Goal: Find contact information: Find contact information

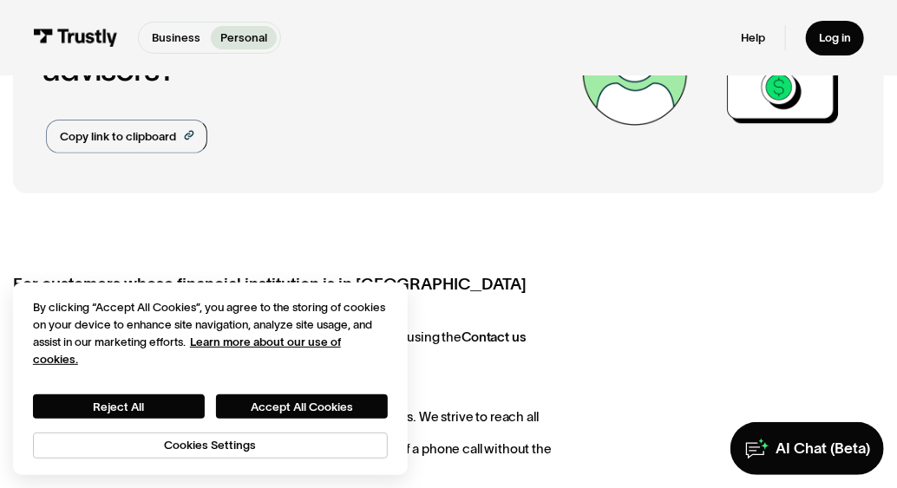
scroll to position [173, 0]
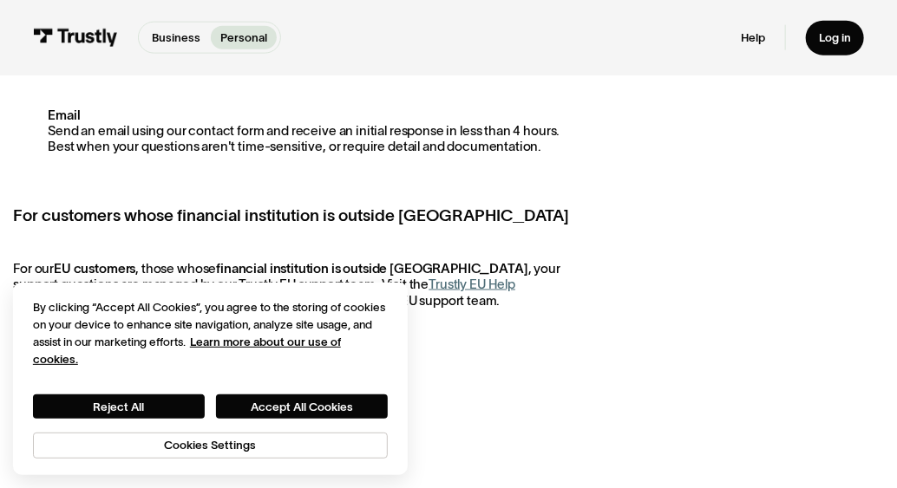
scroll to position [1041, 0]
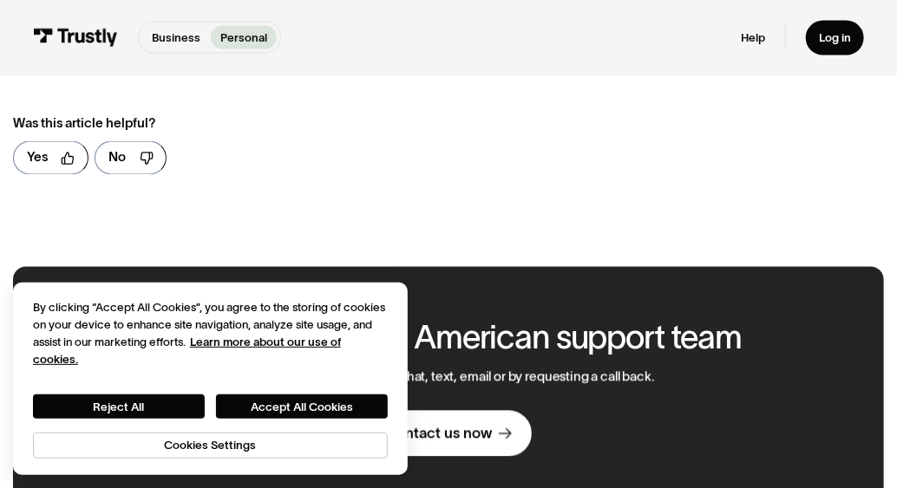
drag, startPoint x: 696, startPoint y: 142, endPoint x: 708, endPoint y: 138, distance: 12.1
click at [703, 139] on div "**********" at bounding box center [448, 125] width 871 height 127
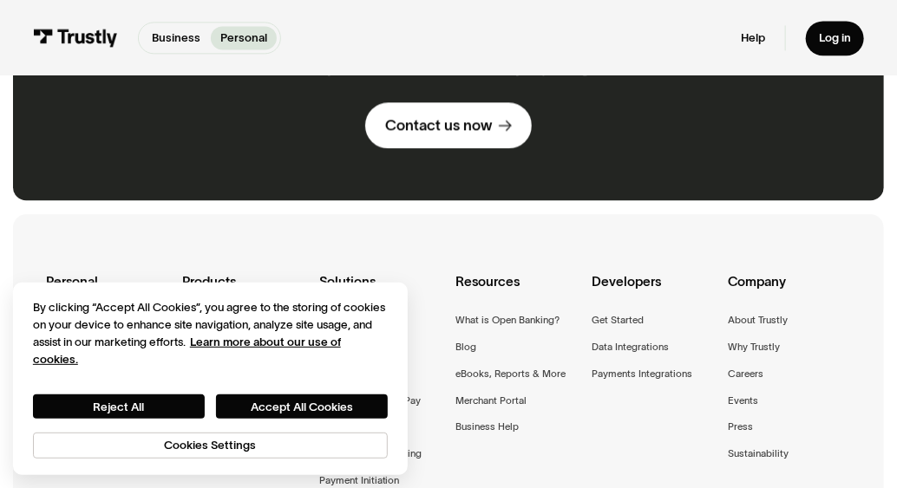
scroll to position [1301, 0]
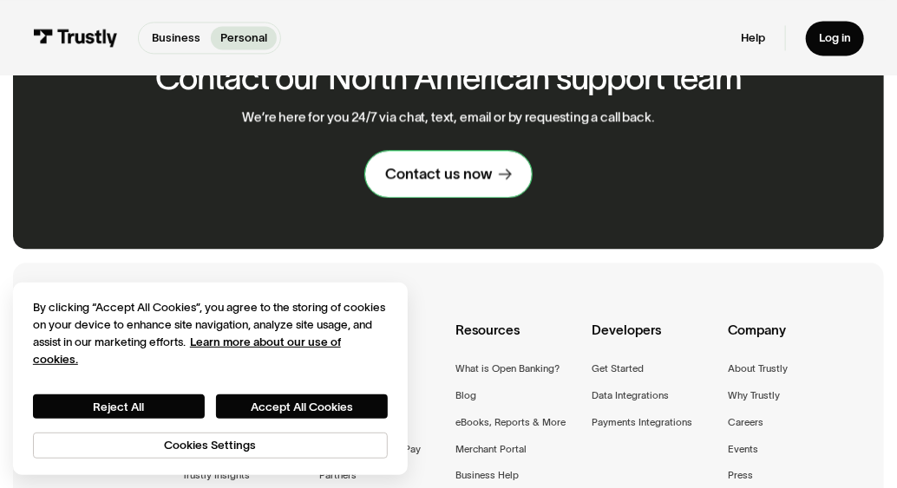
click at [500, 186] on link "Contact us now" at bounding box center [448, 173] width 166 height 45
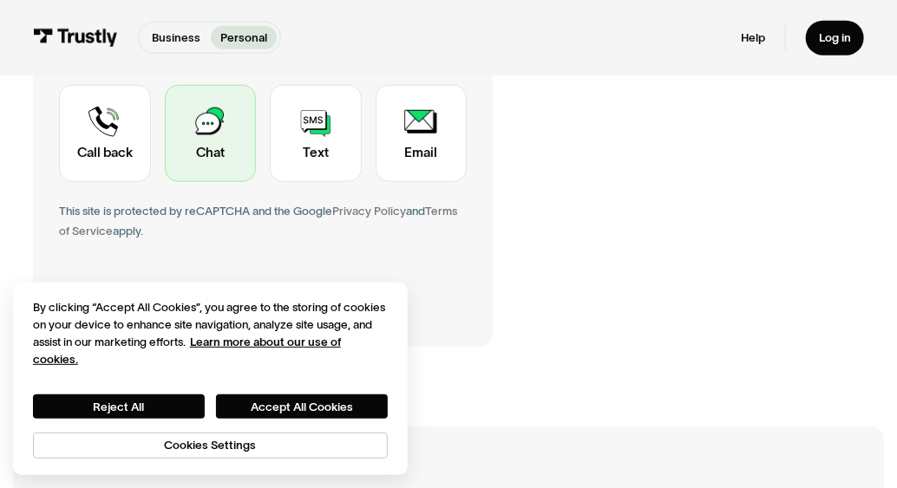
scroll to position [520, 0]
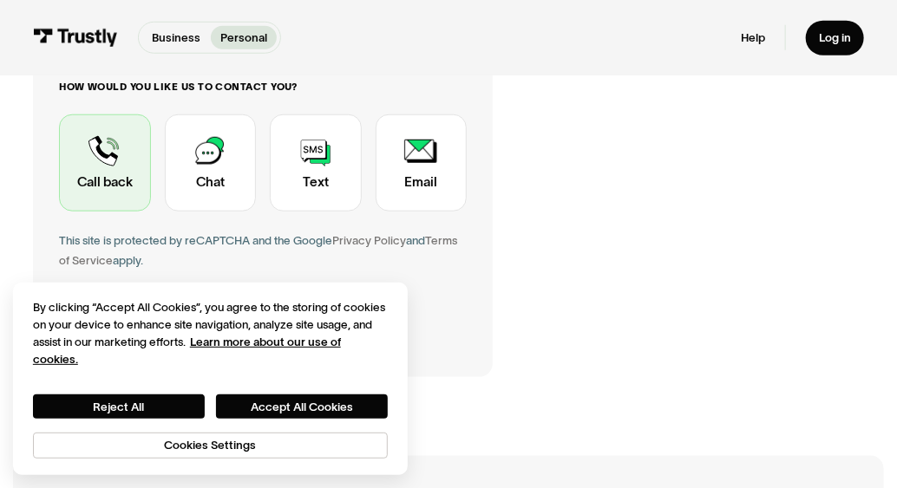
click at [114, 148] on div "Contact Trustly Support" at bounding box center [104, 162] width 91 height 97
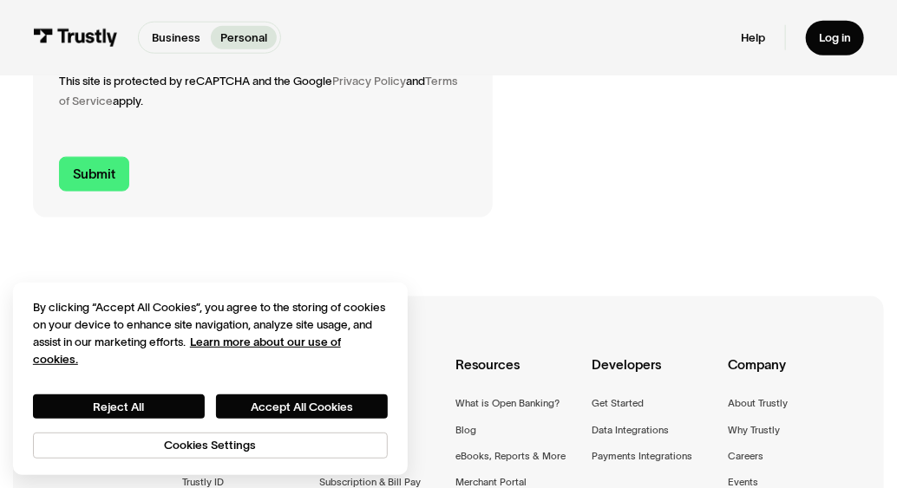
scroll to position [607, 0]
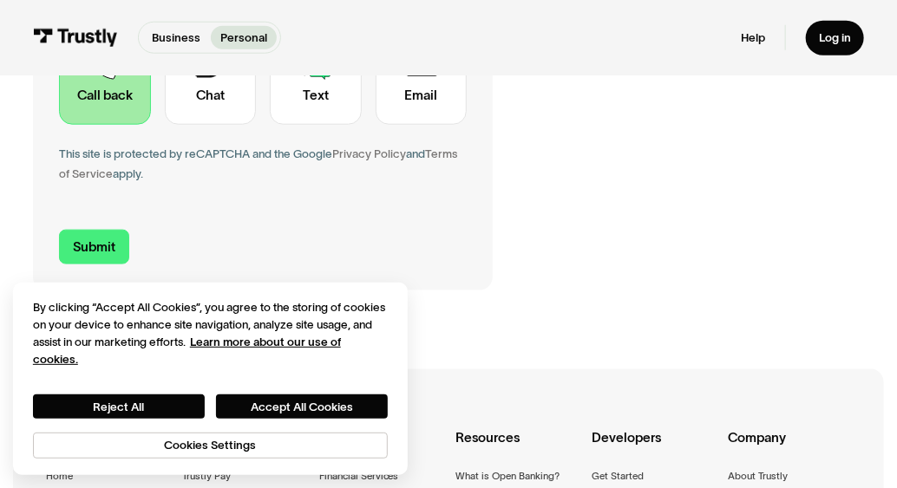
drag, startPoint x: 88, startPoint y: 89, endPoint x: 66, endPoint y: 100, distance: 24.8
click at [75, 96] on div "Contact Trustly Support" at bounding box center [104, 76] width 91 height 97
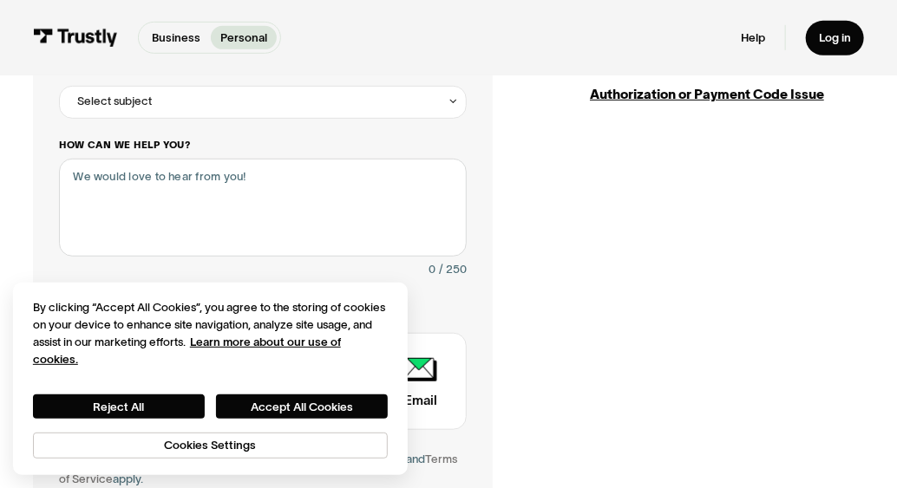
scroll to position [347, 0]
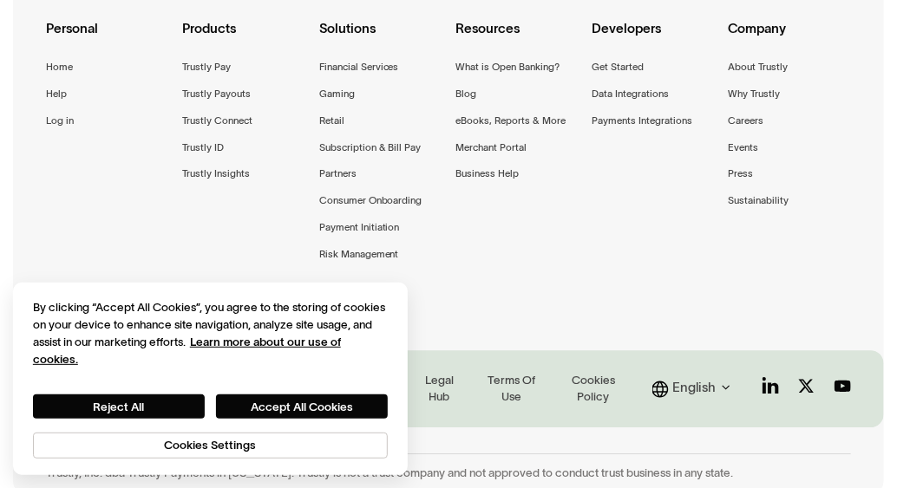
scroll to position [1611, 0]
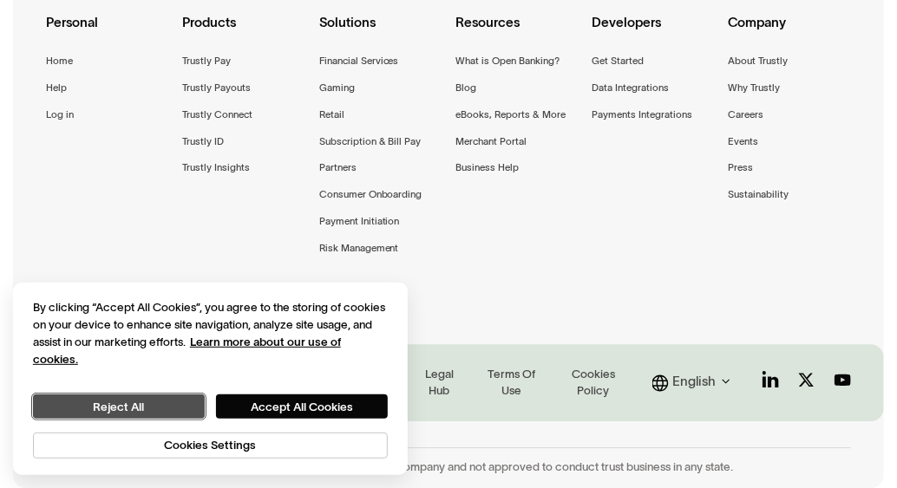
click at [164, 417] on button "Reject All" at bounding box center [119, 407] width 172 height 24
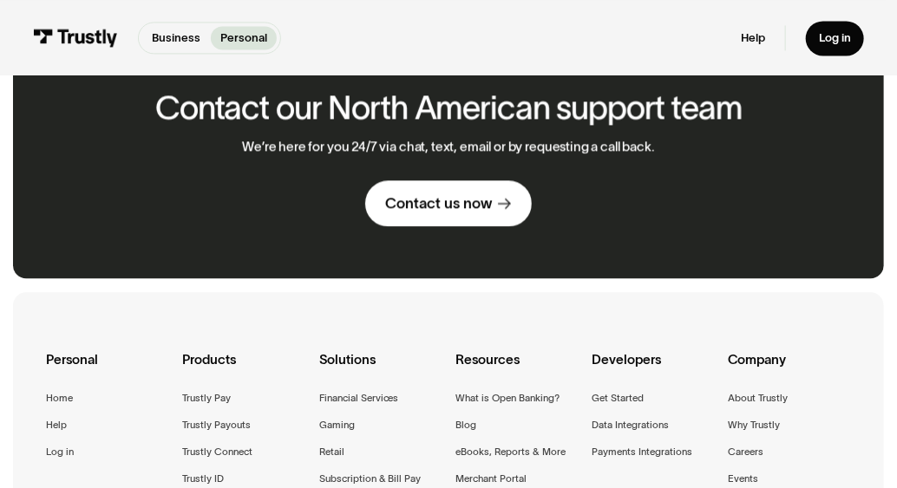
scroll to position [1178, 0]
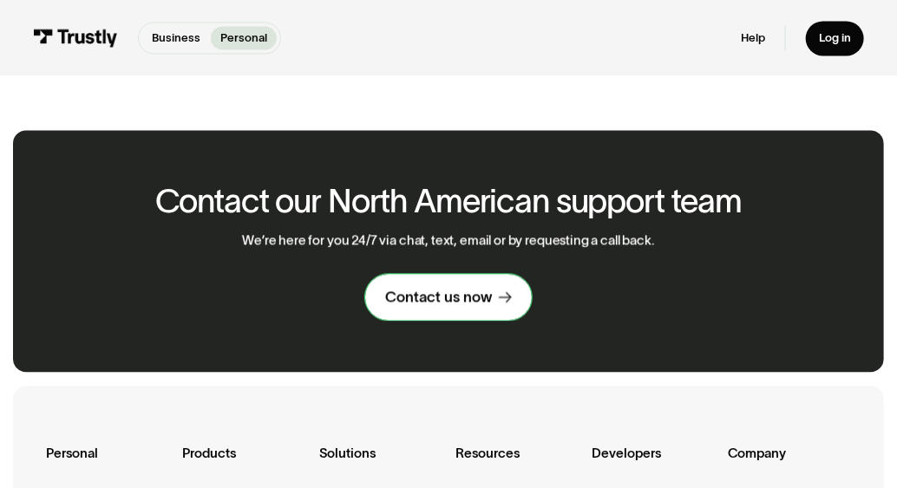
click at [456, 315] on link "Contact us now" at bounding box center [448, 296] width 166 height 45
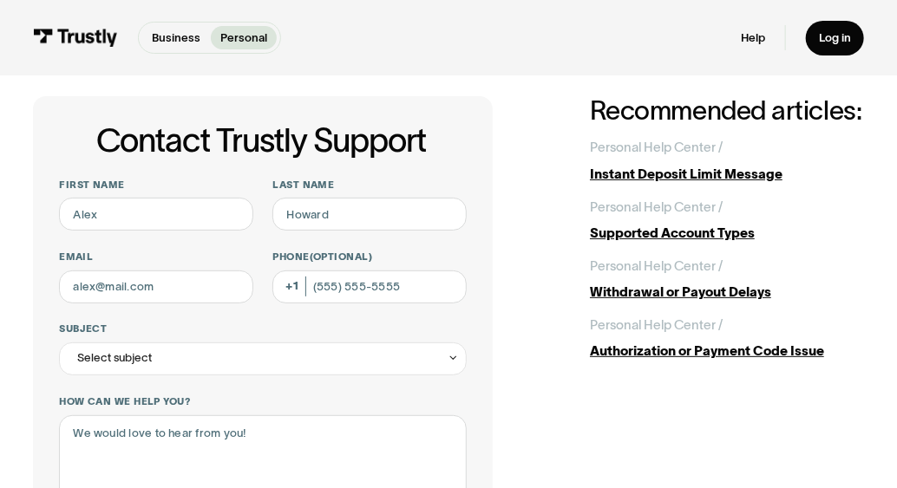
scroll to position [87, 0]
